Goal: Information Seeking & Learning: Check status

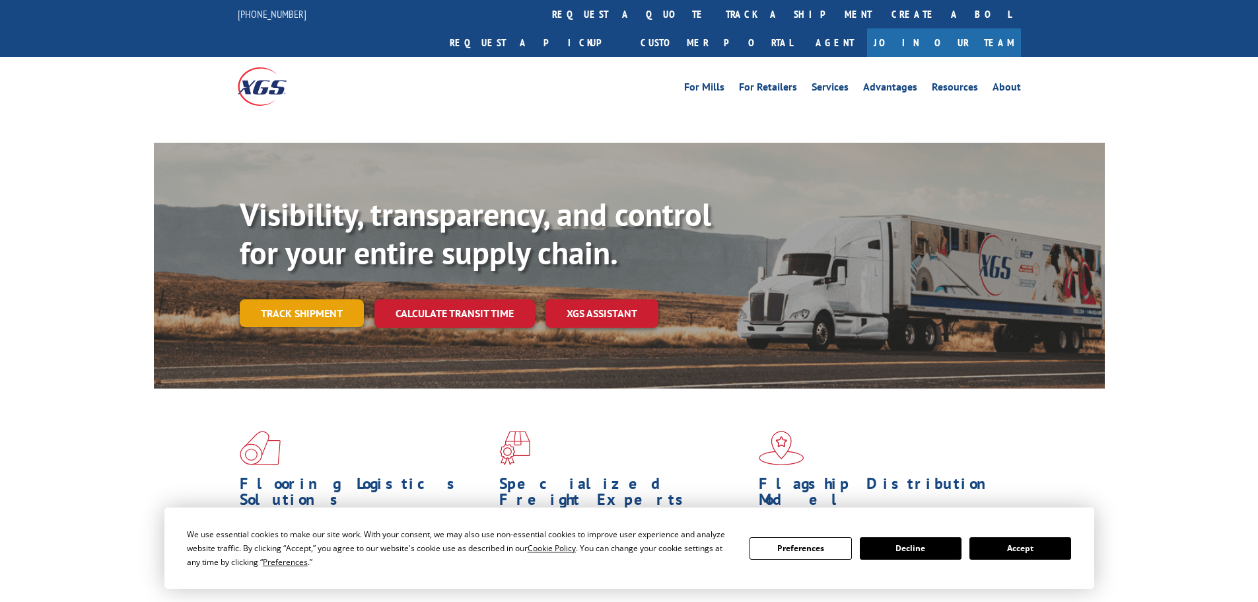
click at [286, 299] on link "Track shipment" at bounding box center [302, 313] width 124 height 28
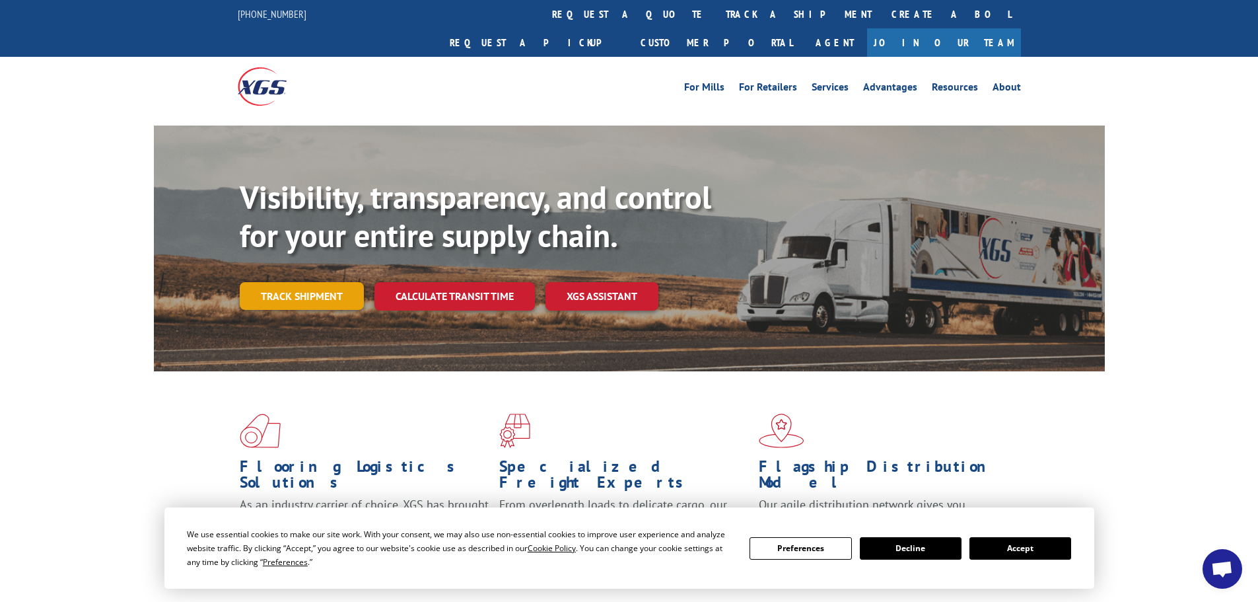
click at [294, 282] on link "Track shipment" at bounding box center [302, 296] width 124 height 28
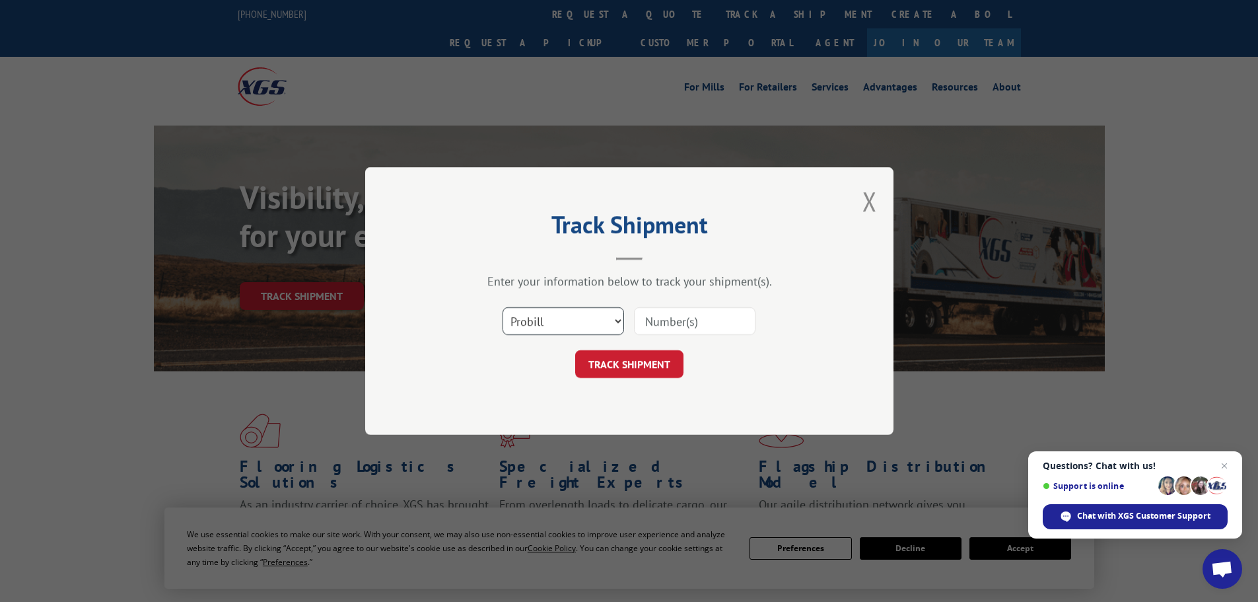
click at [555, 332] on select "Select category... Probill BOL PO" at bounding box center [564, 321] width 122 height 28
select select "po"
click at [503, 307] on select "Select category... Probill BOL PO" at bounding box center [564, 321] width 122 height 28
click at [656, 322] on input at bounding box center [695, 321] width 122 height 28
paste input "09523528"
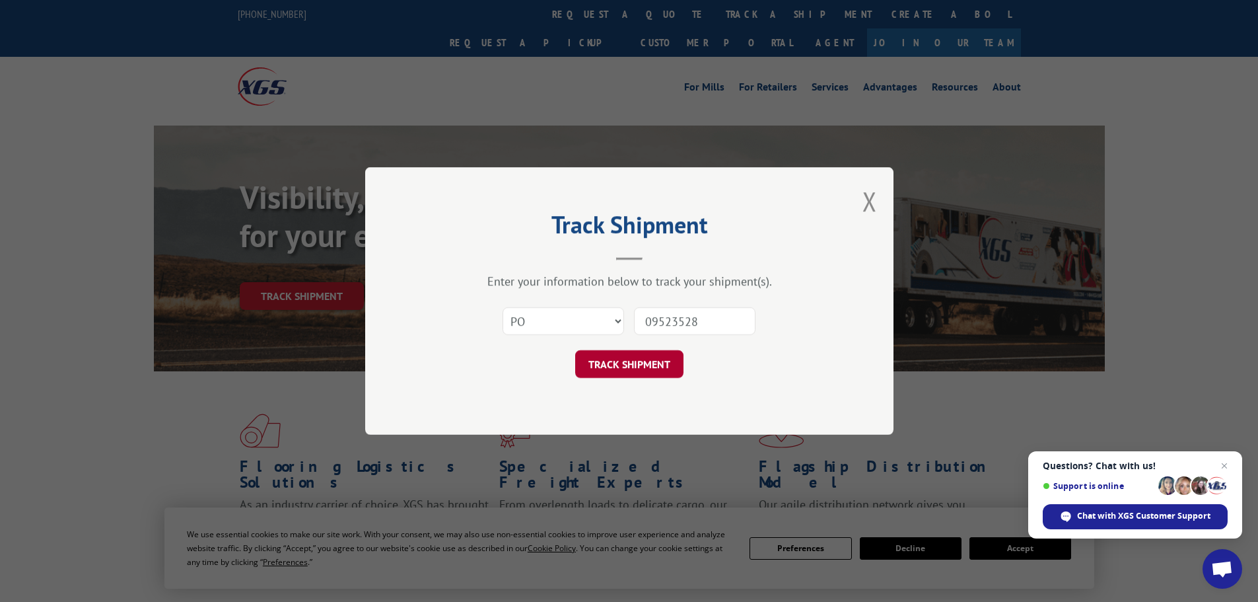
type input "09523528"
click at [600, 370] on button "TRACK SHIPMENT" at bounding box center [629, 364] width 108 height 28
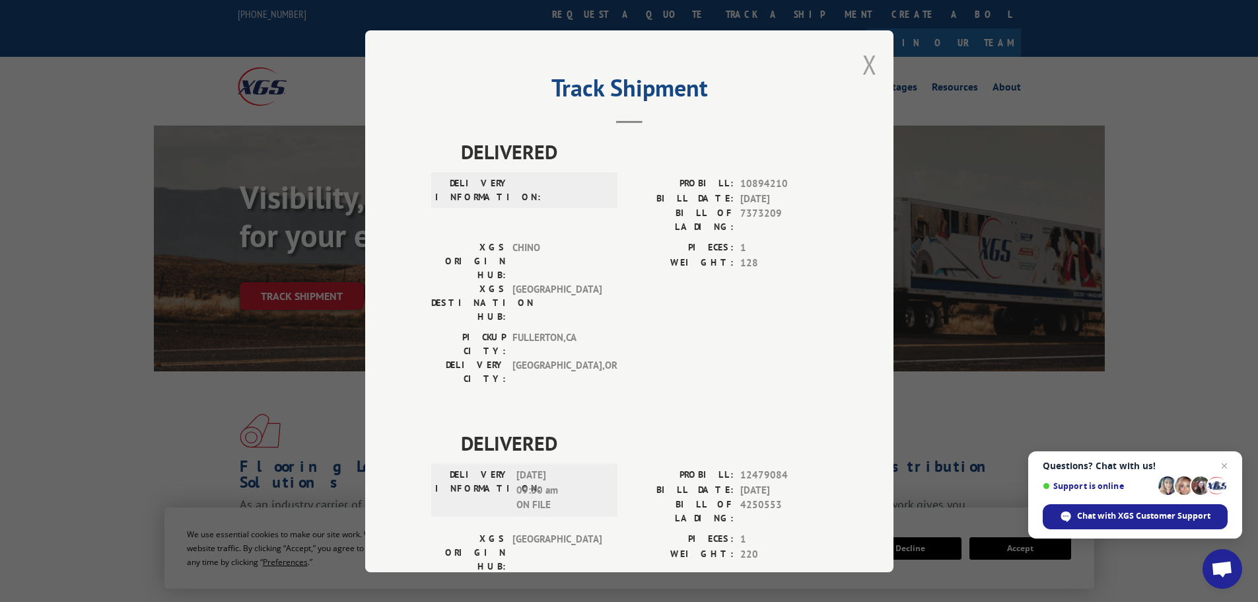
click at [862, 60] on button "Close modal" at bounding box center [869, 64] width 15 height 35
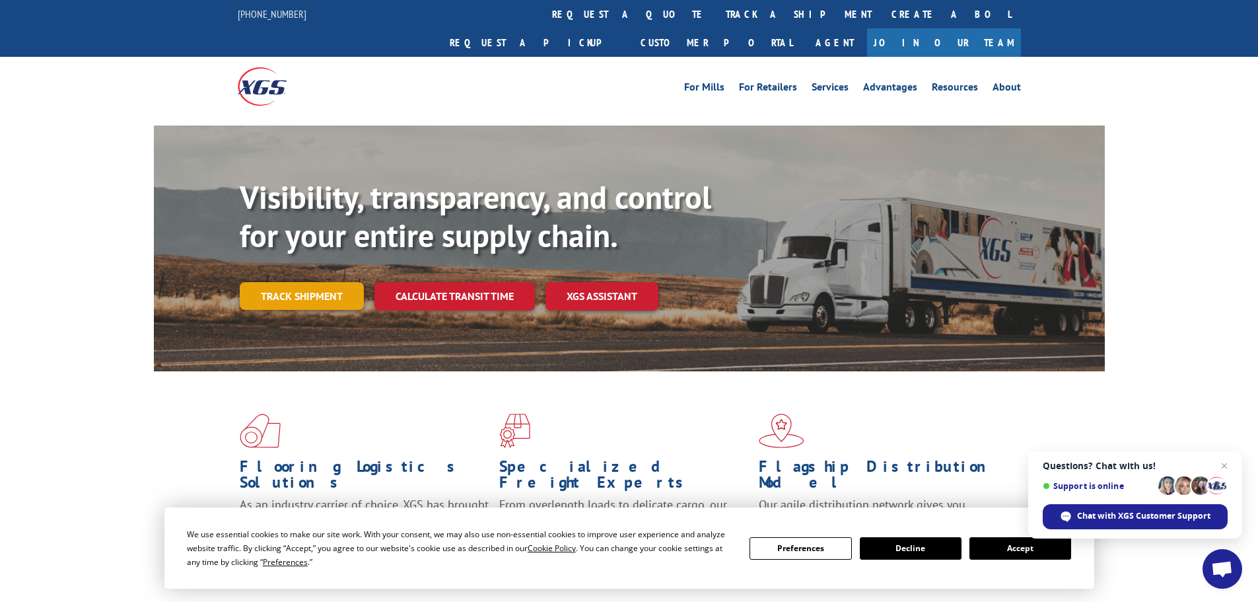
click at [308, 282] on link "Track shipment" at bounding box center [302, 296] width 124 height 28
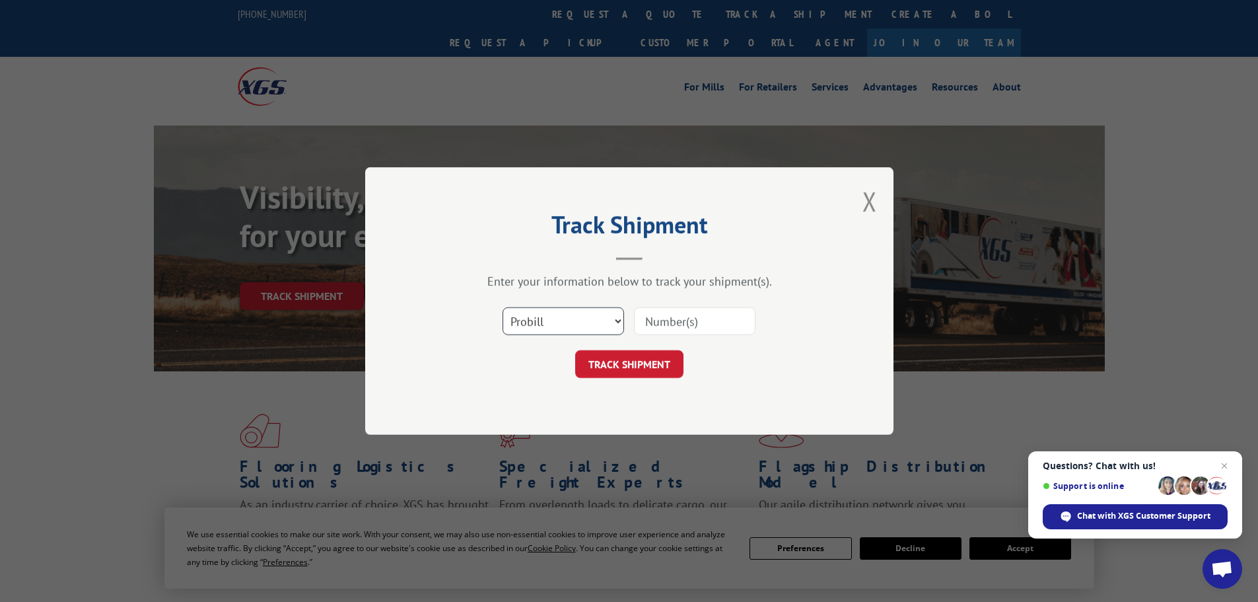
click at [584, 317] on select "Select category... Probill BOL PO" at bounding box center [564, 321] width 122 height 28
select select "po"
click at [503, 307] on select "Select category... Probill BOL PO" at bounding box center [564, 321] width 122 height 28
click at [720, 314] on input at bounding box center [695, 321] width 122 height 28
paste input "09523526"
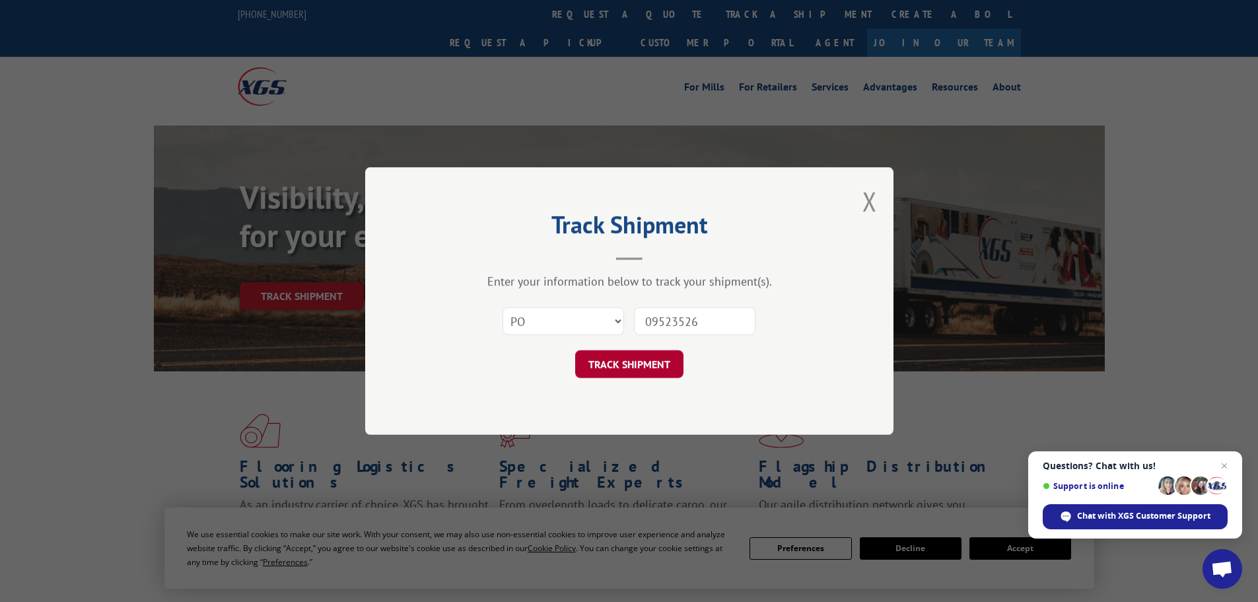
type input "09523526"
click at [653, 365] on button "TRACK SHIPMENT" at bounding box center [629, 364] width 108 height 28
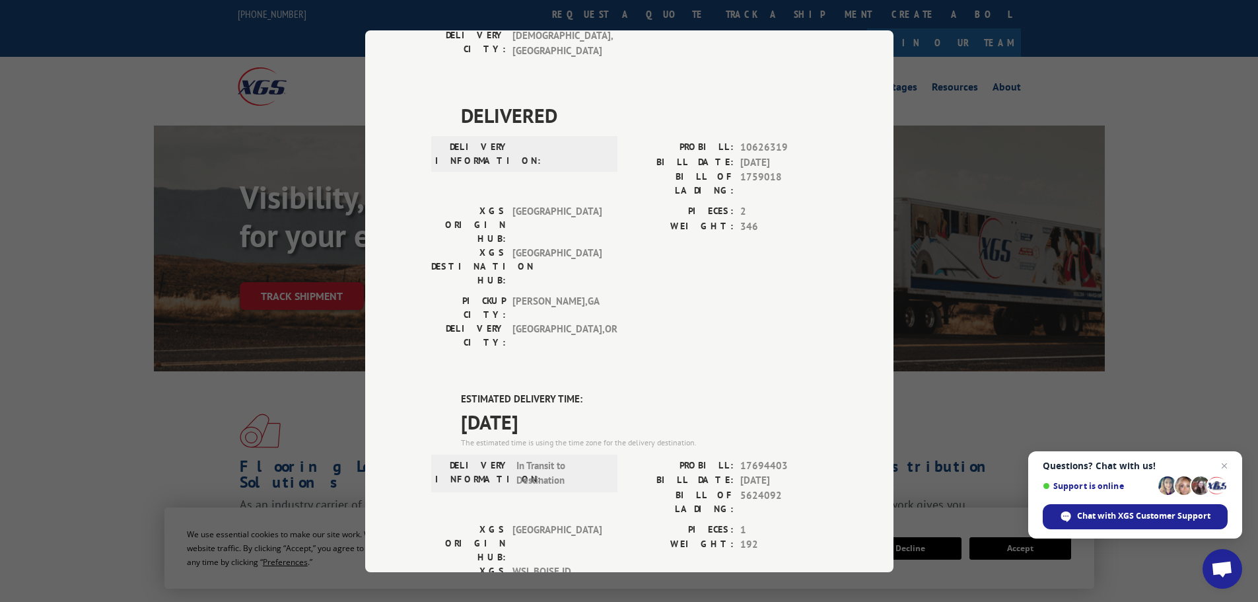
scroll to position [330, 0]
